Goal: Information Seeking & Learning: Learn about a topic

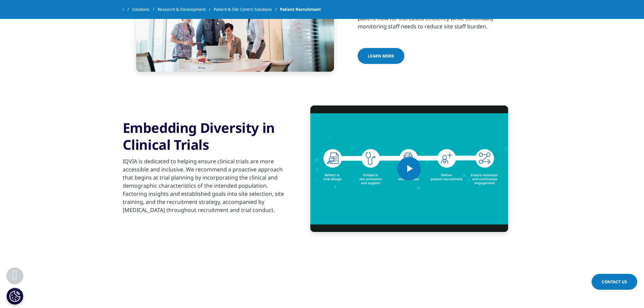
scroll to position [541, 0]
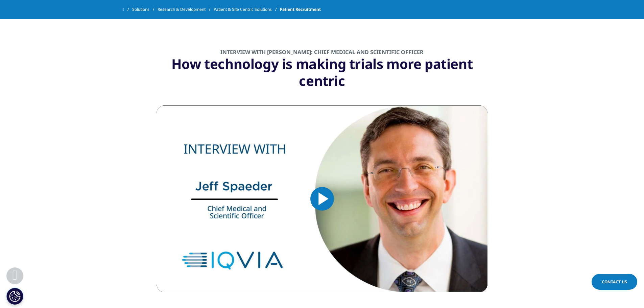
scroll to position [812, 0]
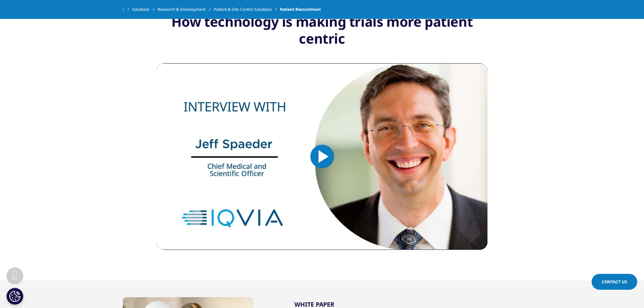
click at [322, 157] on span "Video Player" at bounding box center [322, 157] width 0 height 0
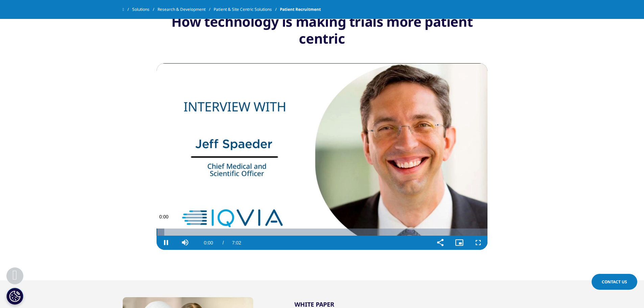
click at [160, 231] on div "Progress Bar" at bounding box center [161, 232] width 8 height 7
click at [166, 232] on div "Loaded : 2.33% 0:09 0:04" at bounding box center [322, 232] width 331 height 7
click at [177, 230] on div "Loaded : 11.84% 0:25 0:13" at bounding box center [322, 232] width 331 height 7
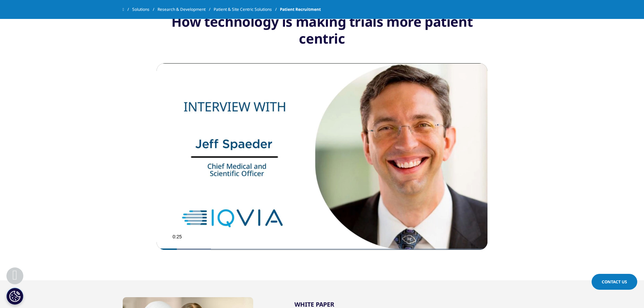
click at [191, 230] on video "Video Player" at bounding box center [322, 156] width 331 height 187
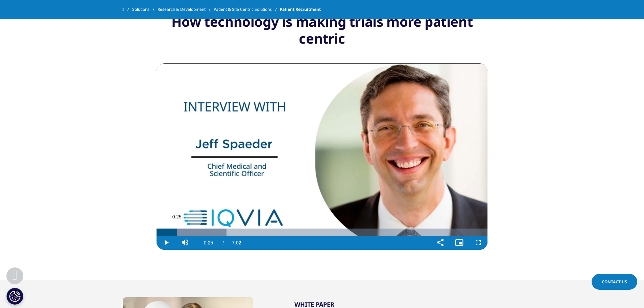
click at [204, 229] on div "Loaded : 21.13% 0:53 0:25" at bounding box center [322, 232] width 331 height 7
click at [214, 228] on video "Video Player" at bounding box center [322, 156] width 331 height 187
click at [227, 232] on div "Loaded : 23.69% 1:23 1:00" at bounding box center [322, 232] width 331 height 7
click at [240, 230] on div "Loaded : 23.69% 1:46 1:30" at bounding box center [322, 232] width 331 height 7
click at [285, 232] on div "Loaded : 0.00% 2:42 1:46" at bounding box center [322, 232] width 331 height 7
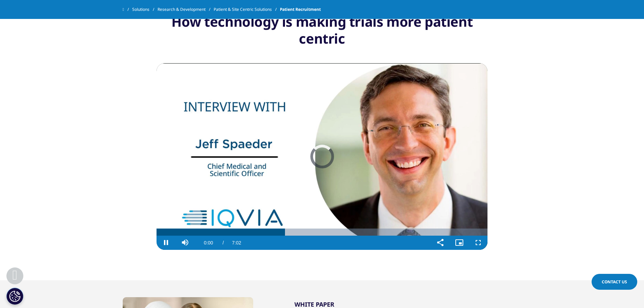
click at [298, 183] on video "Video Player" at bounding box center [322, 156] width 331 height 187
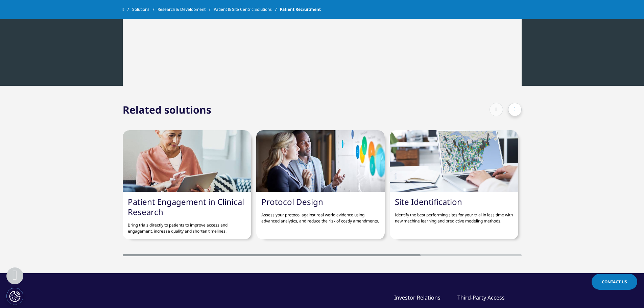
scroll to position [1590, 0]
